Goal: Transaction & Acquisition: Purchase product/service

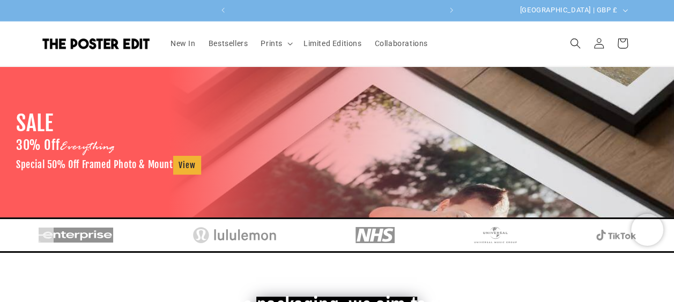
scroll to position [0, 209]
click at [223, 47] on span "Bestsellers" at bounding box center [228, 44] width 40 height 10
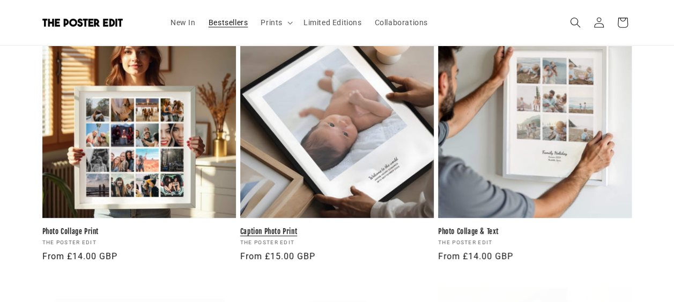
scroll to position [214, 0]
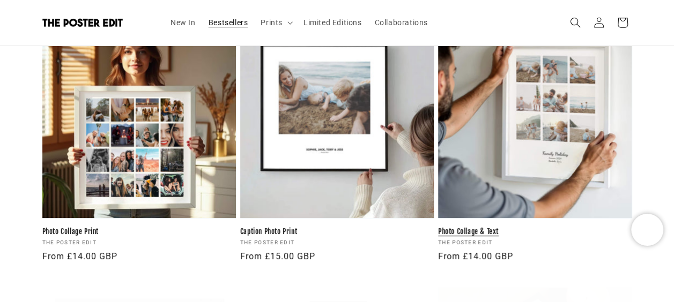
click at [547, 227] on link "Photo Collage & Text" at bounding box center [534, 231] width 193 height 9
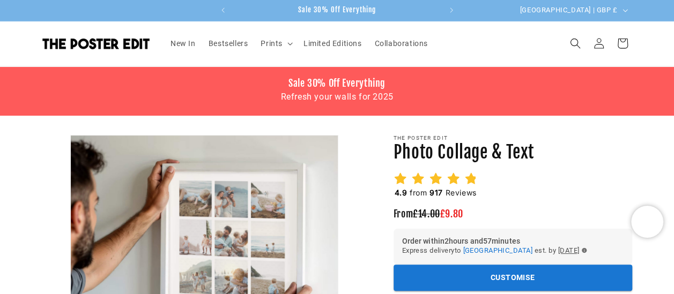
click at [534, 173] on div "4.9 from 917 Reviews" at bounding box center [512, 186] width 238 height 28
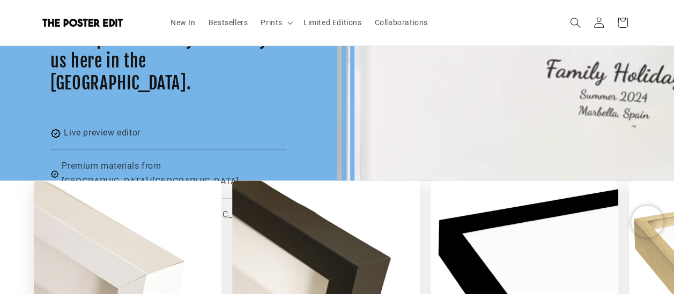
scroll to position [0, 209]
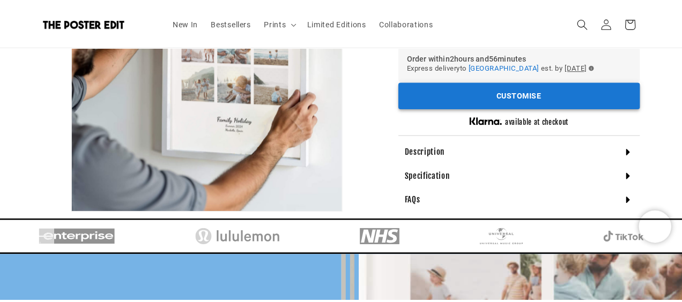
scroll to position [107, 0]
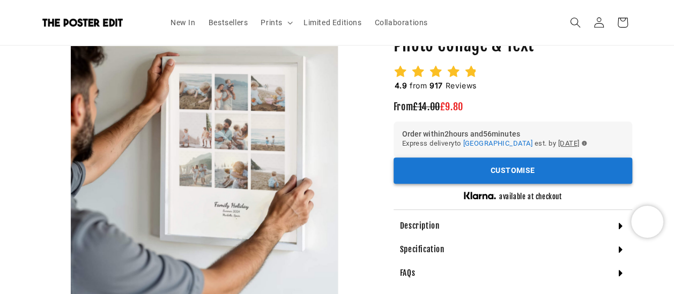
click at [472, 174] on button "Customise" at bounding box center [512, 171] width 238 height 26
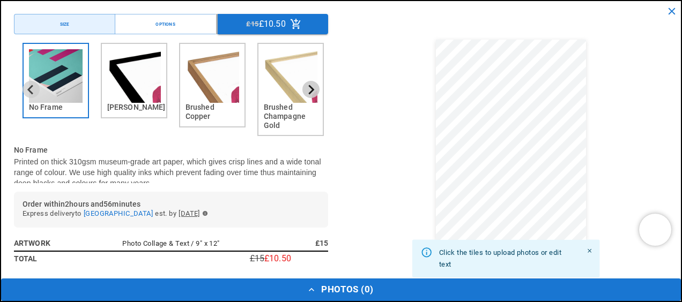
scroll to position [0, 0]
click at [309, 86] on icon "Next slide" at bounding box center [312, 90] width 6 height 10
click at [305, 87] on icon "Next slide" at bounding box center [310, 90] width 10 height 10
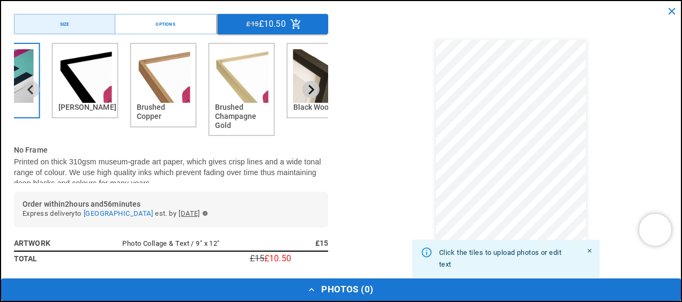
click at [305, 87] on icon "Next slide" at bounding box center [310, 90] width 10 height 10
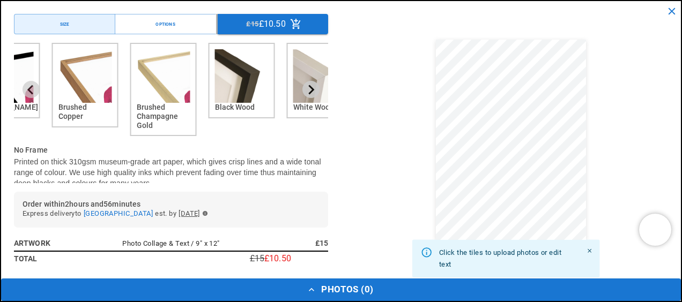
click at [305, 87] on icon "Next slide" at bounding box center [310, 90] width 10 height 10
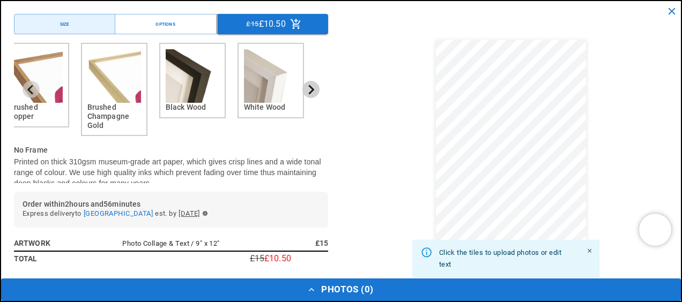
click at [305, 87] on icon "Next slide" at bounding box center [310, 90] width 10 height 10
click at [32, 88] on icon "Previous slide" at bounding box center [31, 90] width 10 height 10
click at [29, 85] on icon "Previous slide" at bounding box center [31, 90] width 10 height 10
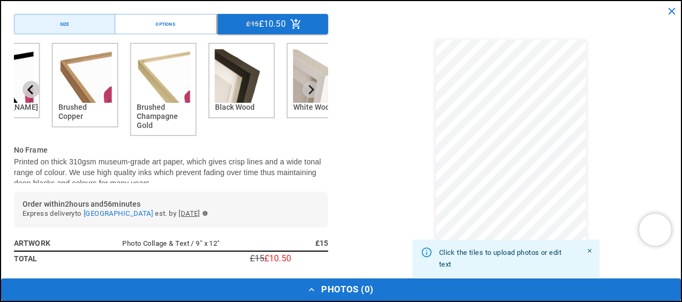
click at [29, 85] on icon "Previous slide" at bounding box center [31, 90] width 10 height 10
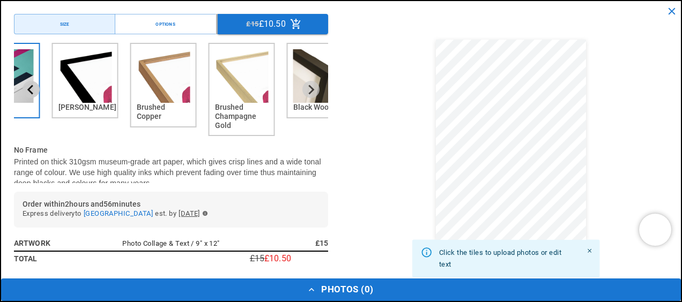
click at [29, 85] on icon "Previous slide" at bounding box center [31, 90] width 10 height 10
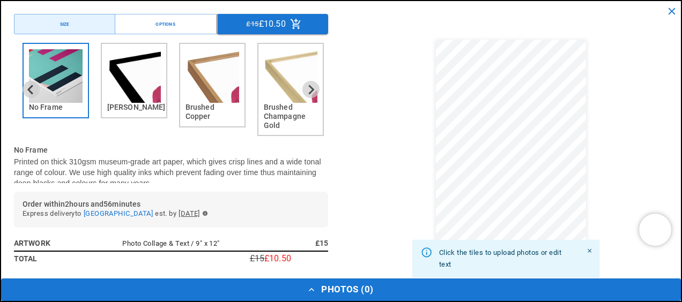
click at [272, 91] on img "4 of 6" at bounding box center [291, 76] width 54 height 54
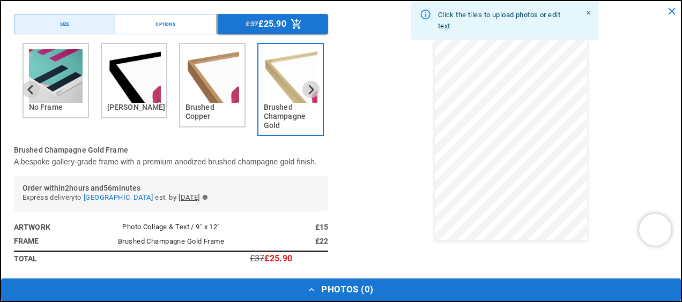
scroll to position [0, 418]
click at [70, 85] on img "1 of 6" at bounding box center [56, 76] width 54 height 54
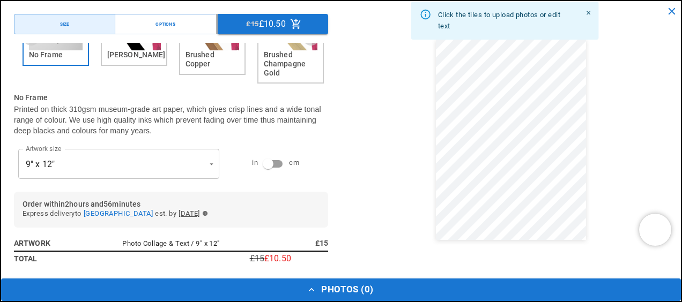
scroll to position [0, 0]
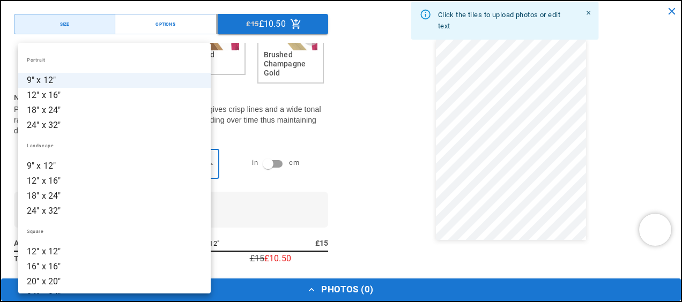
click at [123, 247] on li "12" x 12"" at bounding box center [114, 251] width 192 height 15
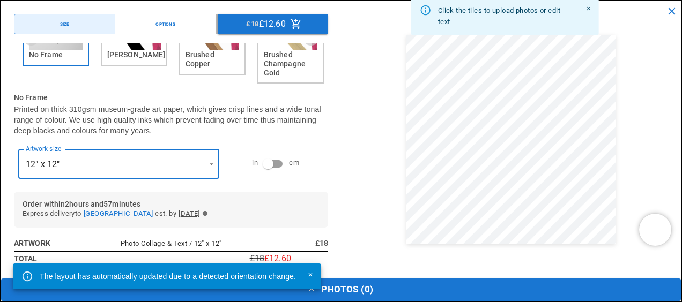
scroll to position [0, 209]
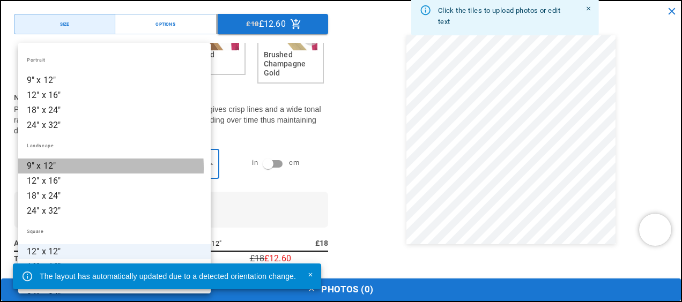
click at [50, 168] on li "9" x 12"" at bounding box center [114, 166] width 192 height 15
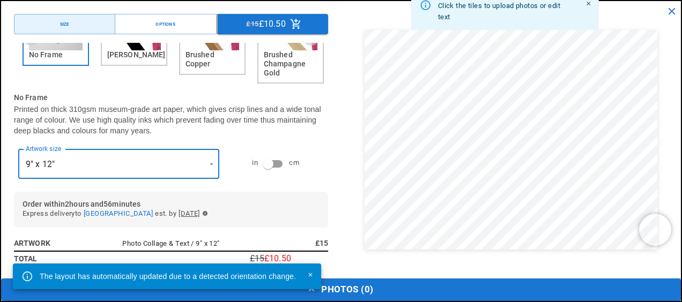
scroll to position [0, 418]
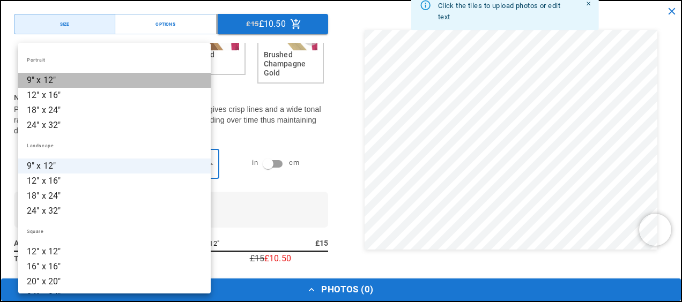
click at [136, 86] on li "9" x 12"" at bounding box center [114, 80] width 192 height 15
type input "********"
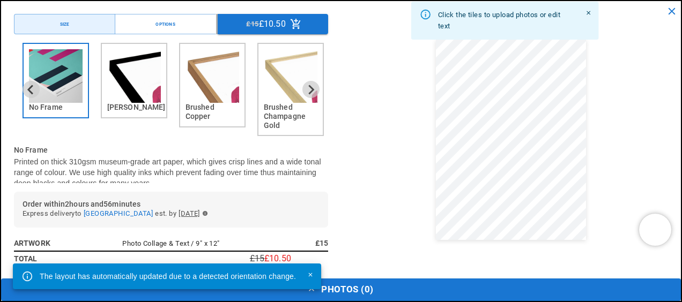
scroll to position [0, 0]
